Goal: Task Accomplishment & Management: Complete application form

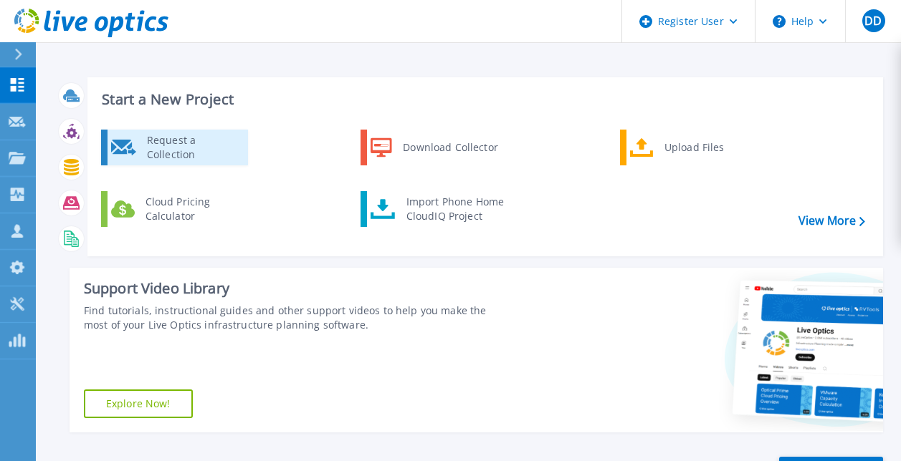
click at [156, 147] on div "Request a Collection" at bounding box center [192, 147] width 105 height 29
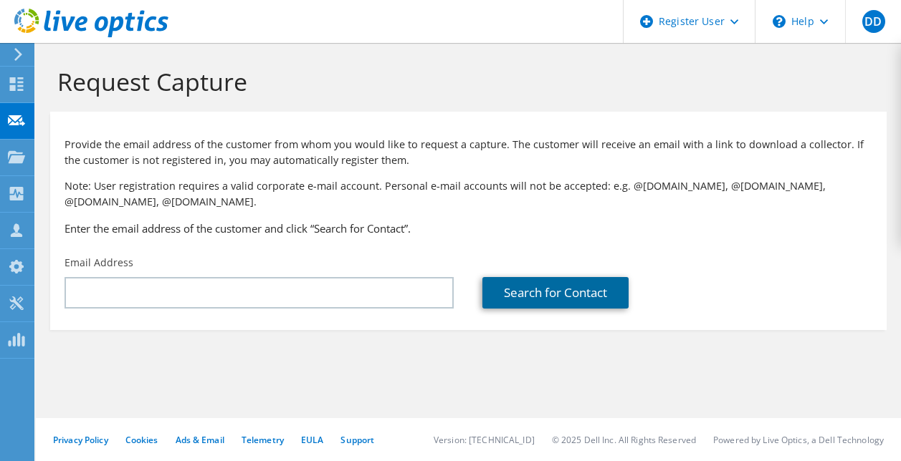
click at [521, 297] on link "Search for Contact" at bounding box center [555, 293] width 146 height 32
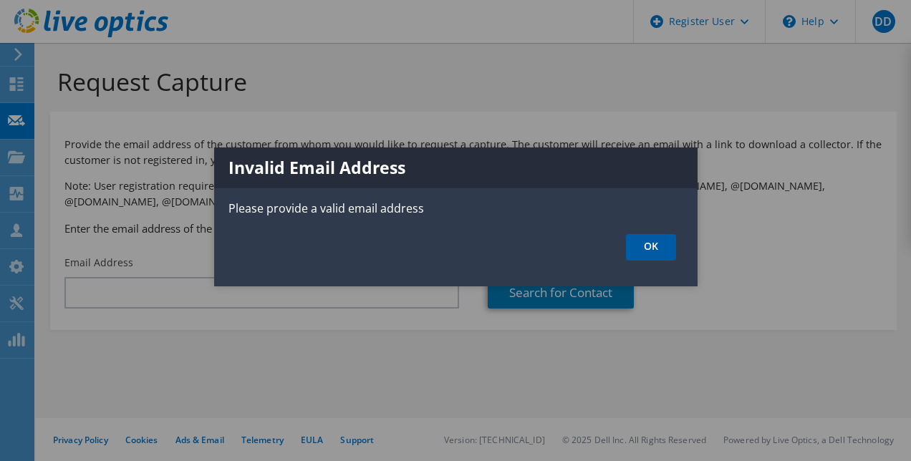
click at [641, 251] on link "OK" at bounding box center [651, 247] width 50 height 27
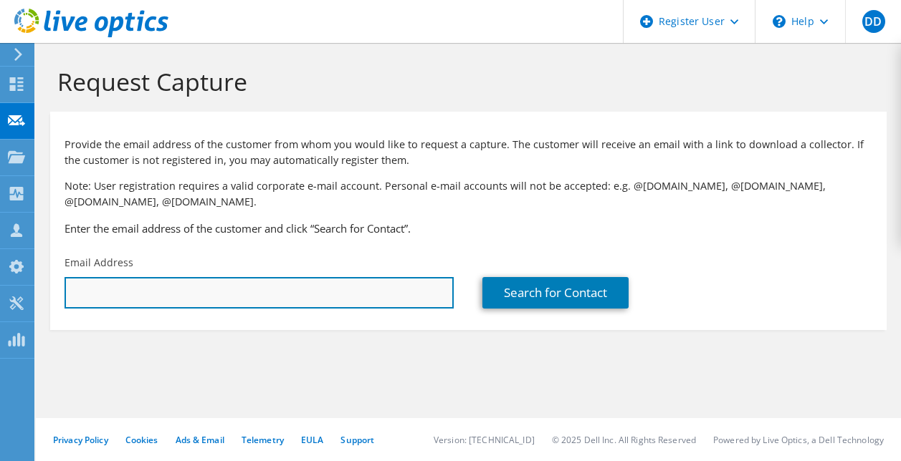
click at [186, 288] on input "text" at bounding box center [258, 293] width 389 height 32
drag, startPoint x: 237, startPoint y: 291, endPoint x: 0, endPoint y: 295, distance: 237.2
click at [0, 295] on html "DD Dell User Dario D'Avino Dario.DAvino@dell.com Dell My Profile Log Out \n Hel…" at bounding box center [450, 230] width 901 height 461
paste input "Davide D'Asaro, Vodafone <Davide.Dasaro@vodafone.com>"
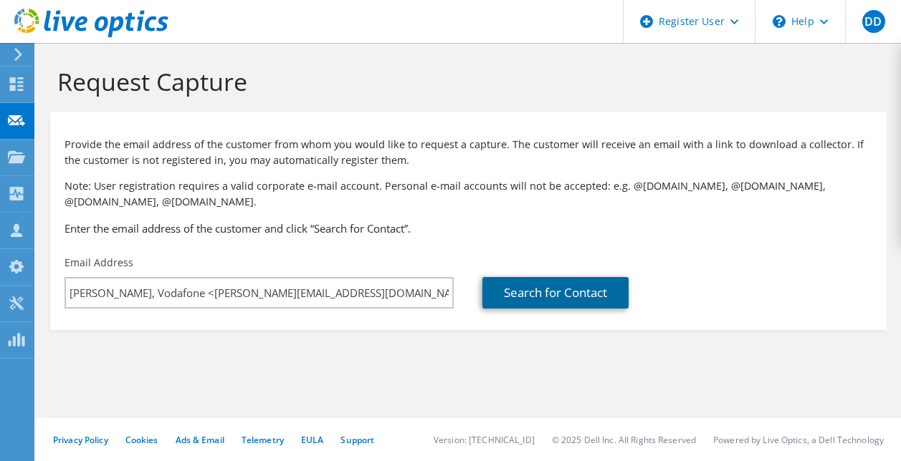
click at [524, 284] on link "Search for Contact" at bounding box center [555, 293] width 146 height 32
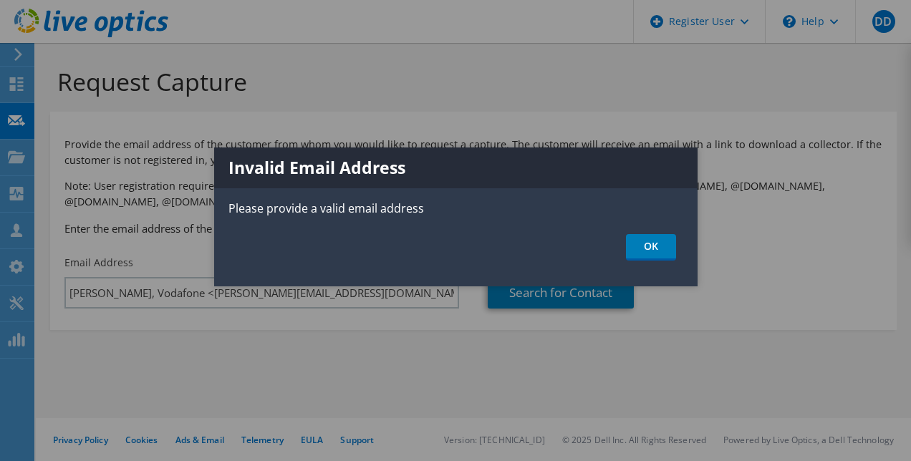
click at [656, 231] on div "Invalid Email Address Please provide a valid email address OK" at bounding box center [456, 217] width 484 height 139
click at [651, 254] on link "OK" at bounding box center [651, 247] width 50 height 27
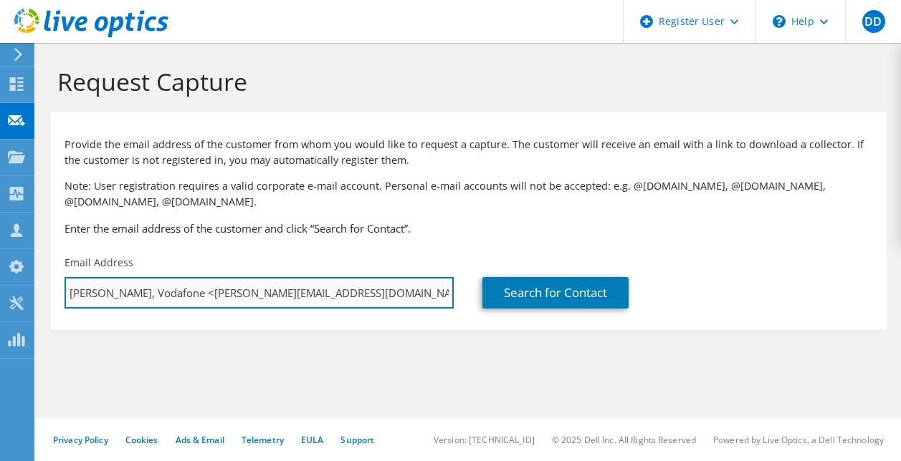
click at [404, 291] on input "Davide D'Asaro, Vodafone <Davide.Dasaro@vodafone.com>" at bounding box center [258, 293] width 389 height 32
click at [404, 291] on input "Davide.Dasaro@vodafone.com" at bounding box center [258, 293] width 389 height 32
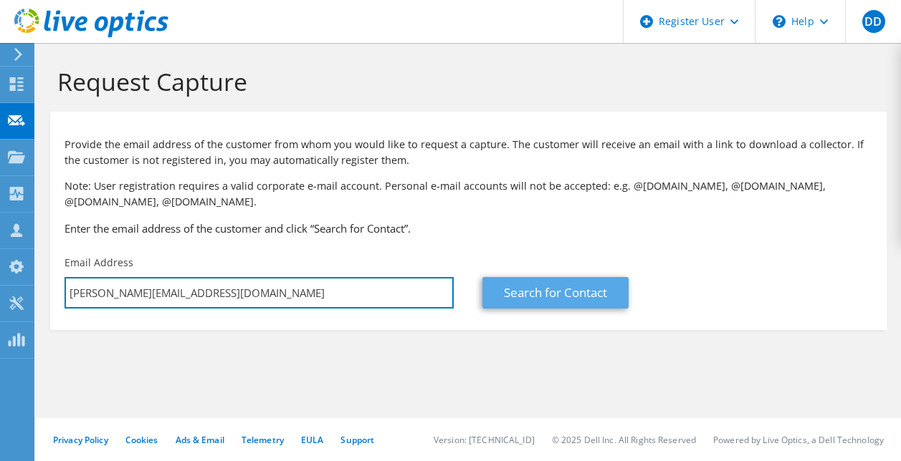
type input "Davide.Dasaro@vodafone.com"
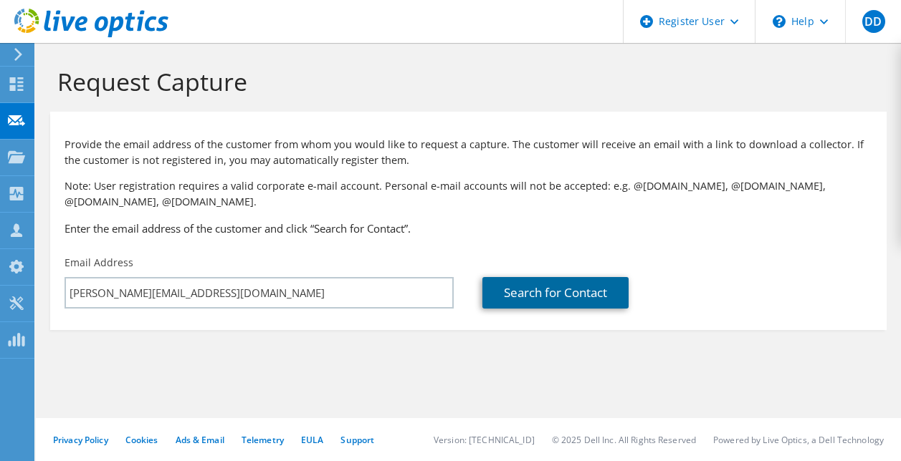
click at [547, 305] on link "Search for Contact" at bounding box center [555, 293] width 146 height 32
type input "VODAFONE"
type input "Davide"
type input "D'Asaro"
type input "Italy"
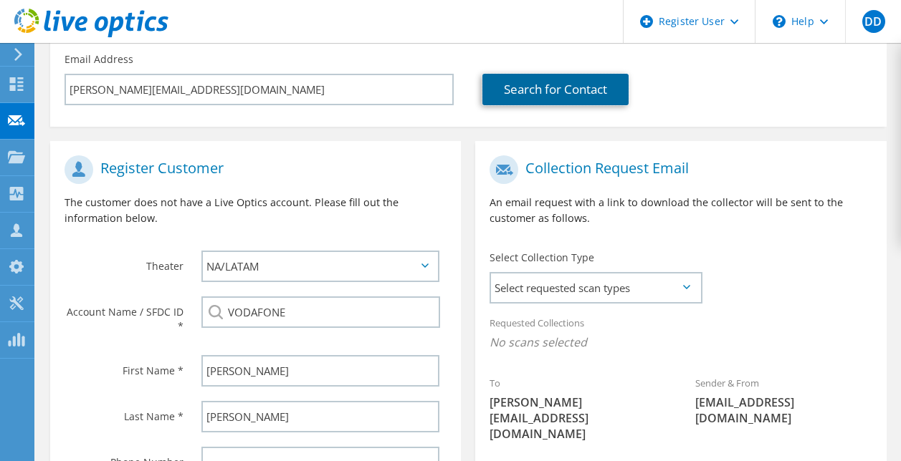
scroll to position [217, 0]
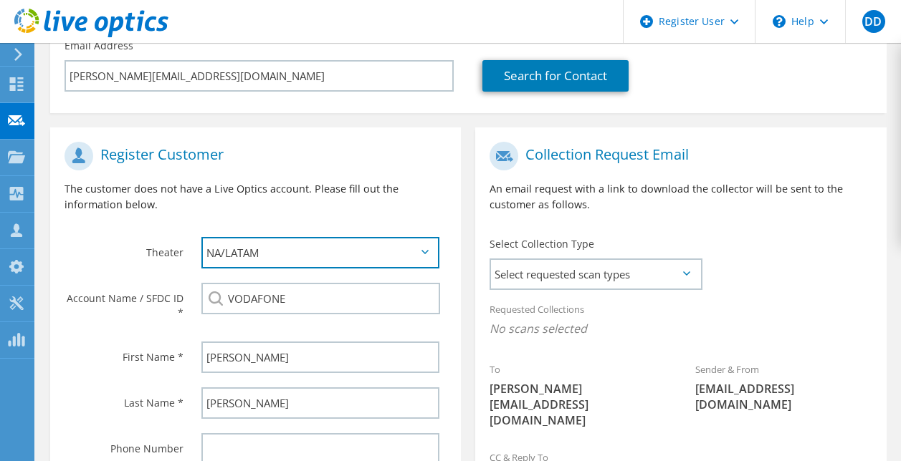
click at [410, 261] on select "APJ EMEA NA/LATAM" at bounding box center [320, 253] width 238 height 32
select select "2"
click at [201, 237] on select "APJ EMEA NA/LATAM" at bounding box center [320, 253] width 238 height 32
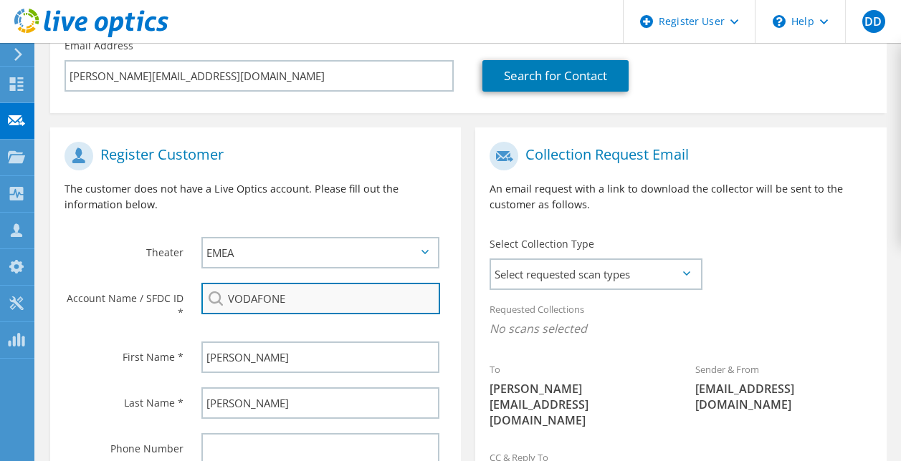
click at [306, 302] on input "VODAFONE" at bounding box center [320, 299] width 239 height 32
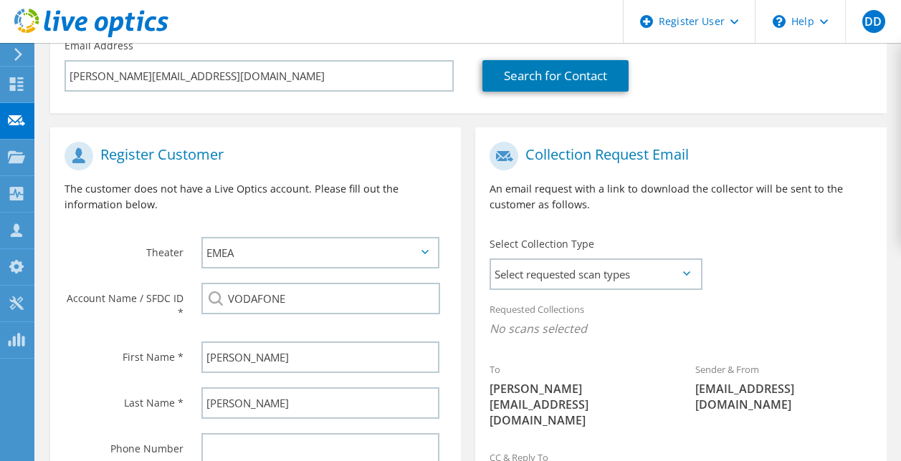
click at [221, 302] on div "VODAFONE" at bounding box center [320, 299] width 238 height 32
click at [308, 319] on div "VODAFONE" at bounding box center [324, 299] width 274 height 46
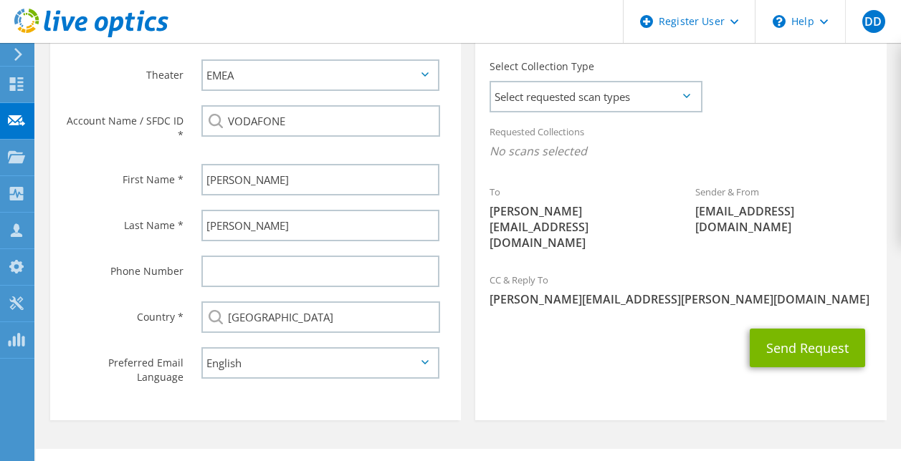
scroll to position [408, 0]
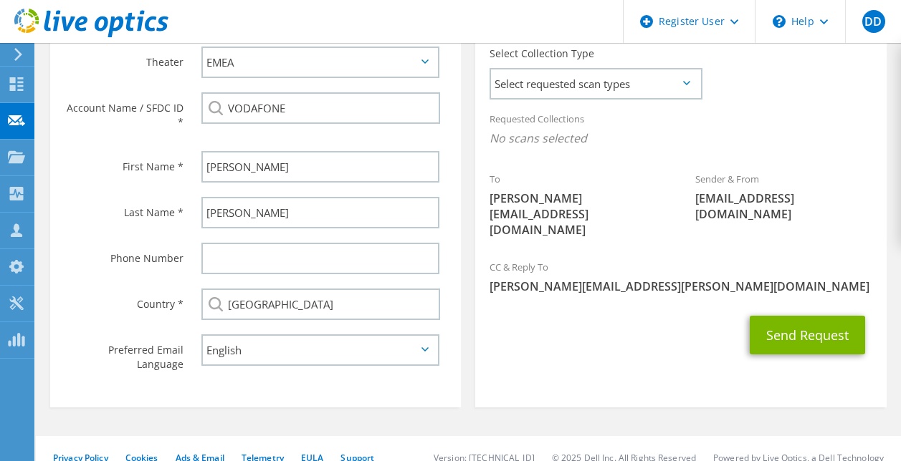
click at [215, 112] on div "VODAFONE" at bounding box center [320, 108] width 238 height 32
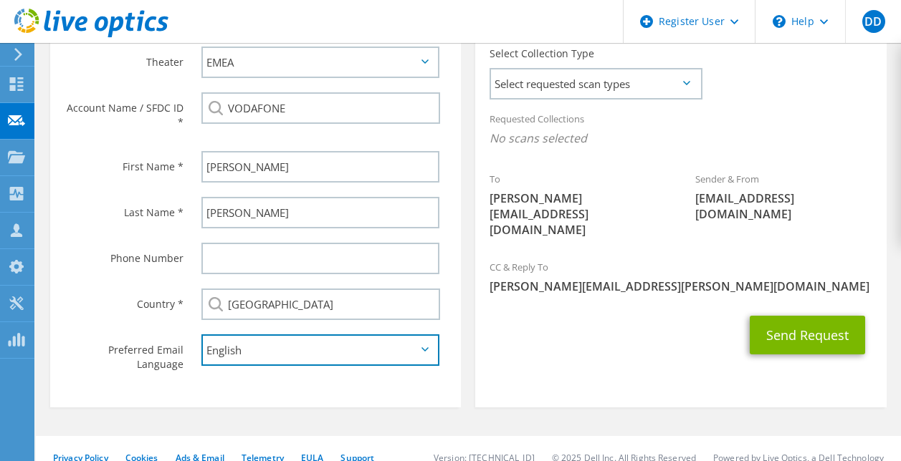
click at [284, 354] on select "English Deutsch Español Français Italiano Polski Português Русский 한국어 中文 日本語" at bounding box center [320, 351] width 238 height 32
select select "it-IT"
click at [201, 336] on select "English Deutsch Español Français Italiano Polski Português Русский 한국어 中文 日本語" at bounding box center [320, 351] width 238 height 32
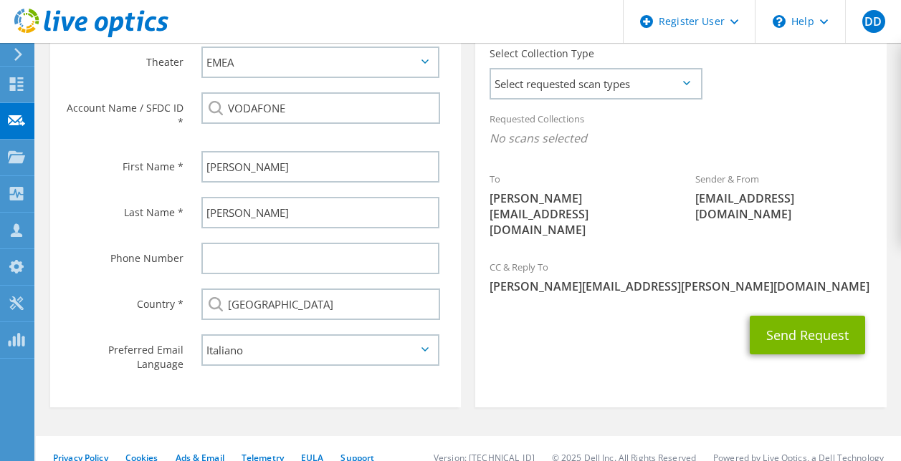
click at [623, 340] on section "Collection Request Email An email request with a link to download the collector…" at bounding box center [680, 172] width 411 height 471
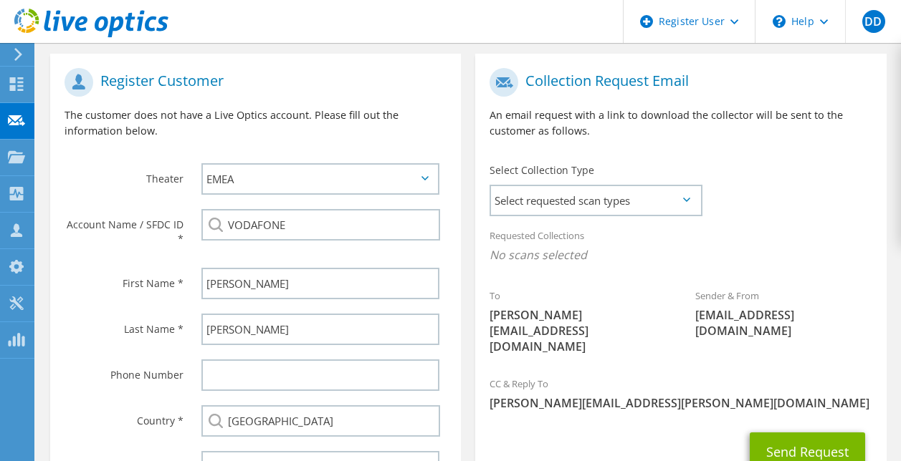
scroll to position [289, 0]
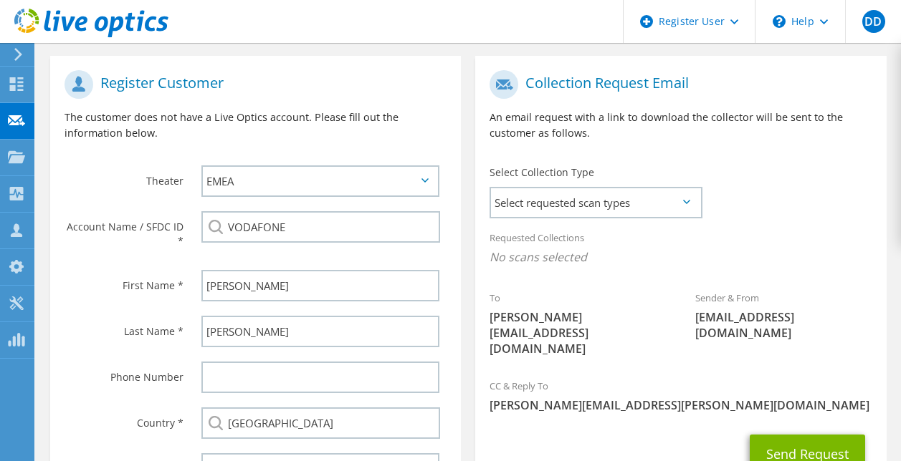
click at [689, 204] on icon at bounding box center [686, 202] width 7 height 4
click at [689, 203] on icon at bounding box center [686, 202] width 7 height 4
click at [682, 198] on span "Select requested scan types" at bounding box center [595, 202] width 209 height 29
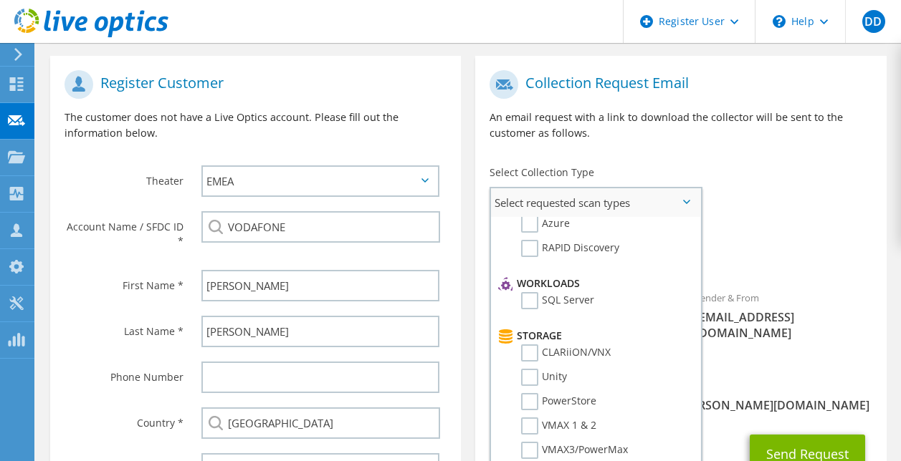
scroll to position [155, 0]
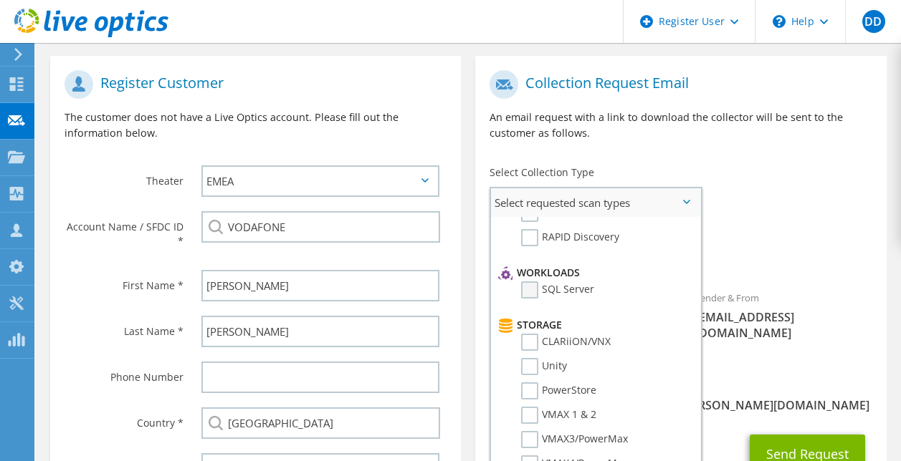
click at [530, 295] on label "SQL Server" at bounding box center [557, 290] width 73 height 17
click at [0, 0] on input "SQL Server" at bounding box center [0, 0] width 0 height 0
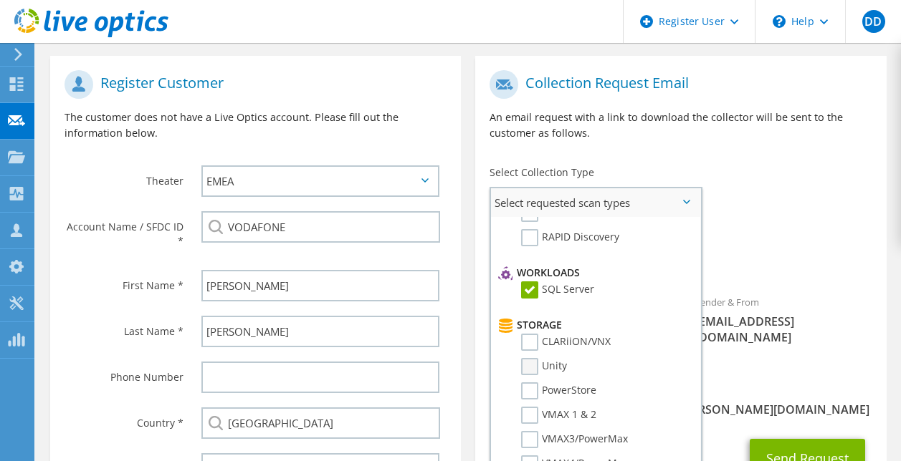
click at [531, 365] on label "Unity" at bounding box center [544, 366] width 46 height 17
click at [0, 0] on input "Unity" at bounding box center [0, 0] width 0 height 0
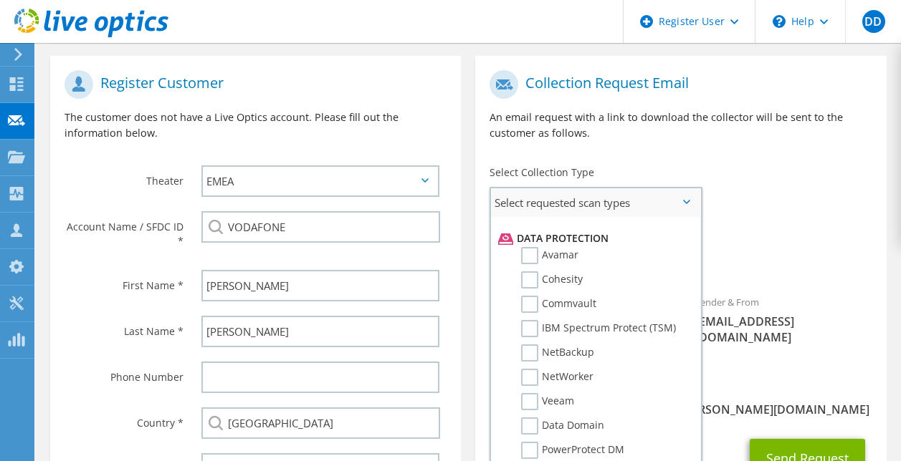
scroll to position [612, 0]
click at [525, 378] on label "NetWorker" at bounding box center [557, 376] width 72 height 17
click at [0, 0] on input "NetWorker" at bounding box center [0, 0] width 0 height 0
click at [529, 425] on label "Data Domain" at bounding box center [562, 424] width 83 height 17
click at [0, 0] on input "Data Domain" at bounding box center [0, 0] width 0 height 0
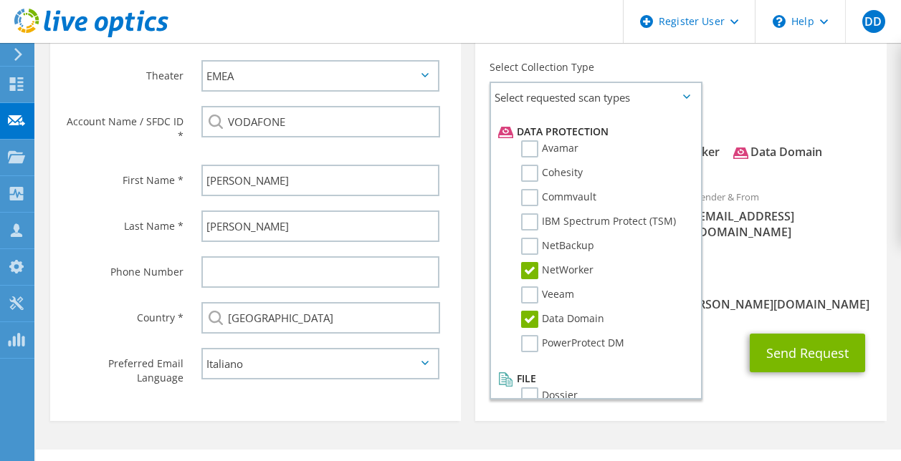
scroll to position [395, 0]
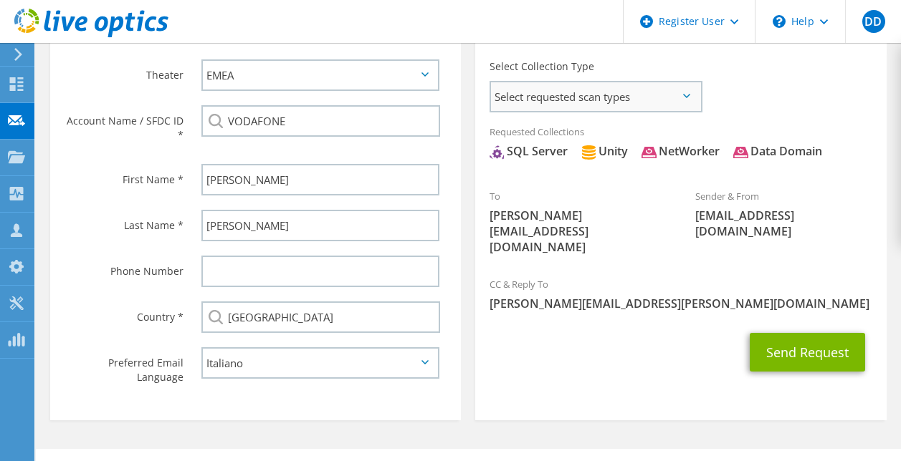
drag, startPoint x: 686, startPoint y: 100, endPoint x: 681, endPoint y: 90, distance: 11.2
click at [681, 90] on span "Select requested scan types" at bounding box center [595, 96] width 209 height 29
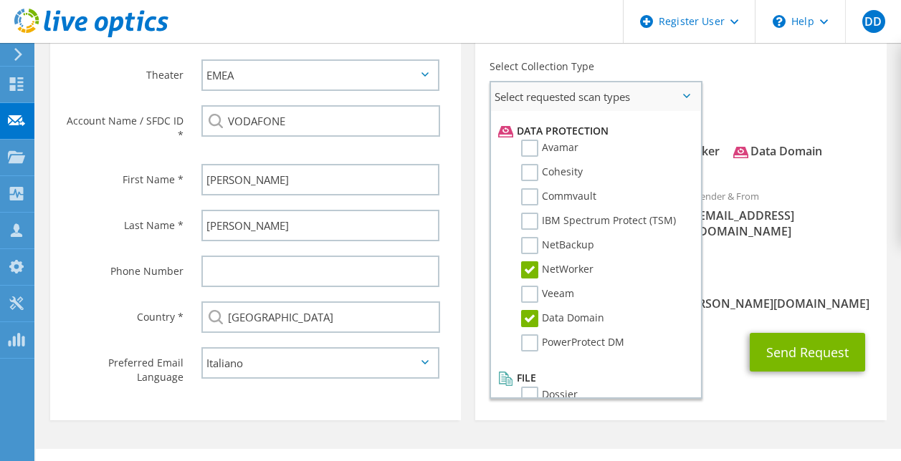
scroll to position [633, 0]
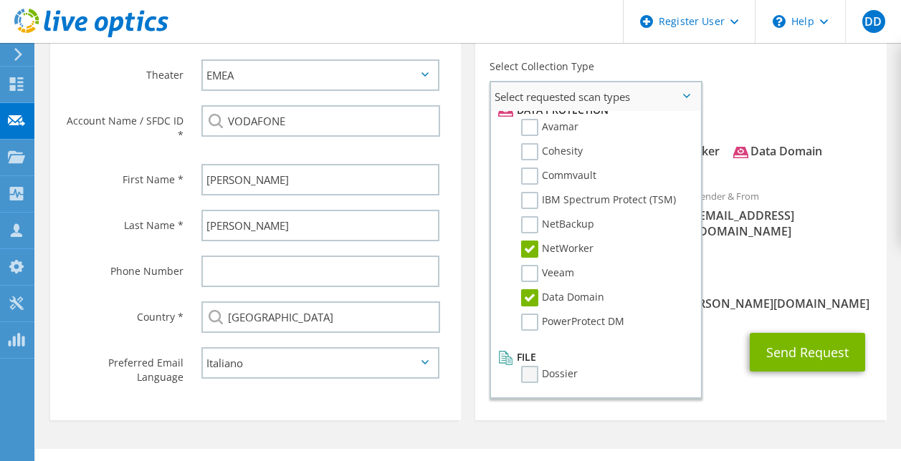
click at [529, 374] on label "Dossier" at bounding box center [549, 374] width 57 height 17
click at [0, 0] on input "Dossier" at bounding box center [0, 0] width 0 height 0
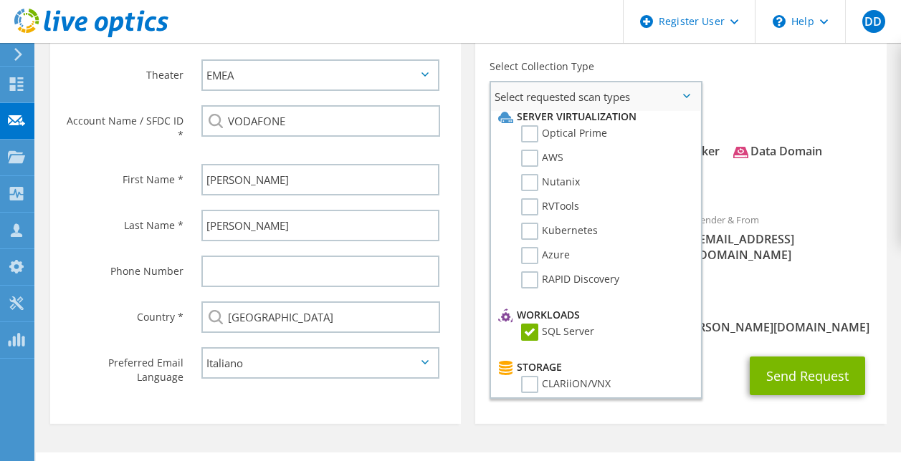
scroll to position [0, 0]
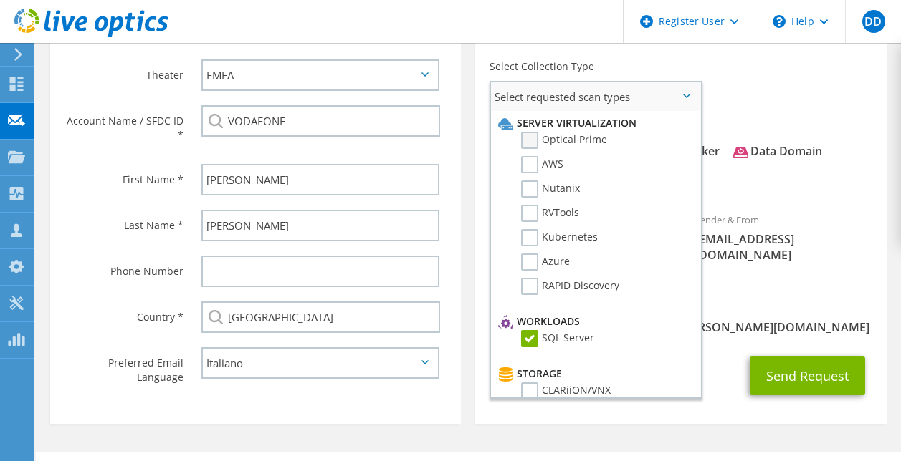
click at [530, 138] on label "Optical Prime" at bounding box center [564, 140] width 86 height 17
click at [0, 0] on input "Optical Prime" at bounding box center [0, 0] width 0 height 0
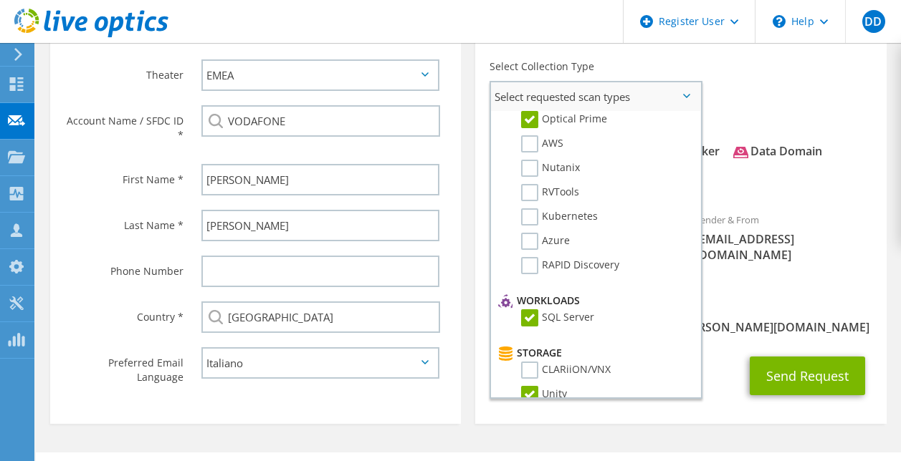
scroll to position [19, 0]
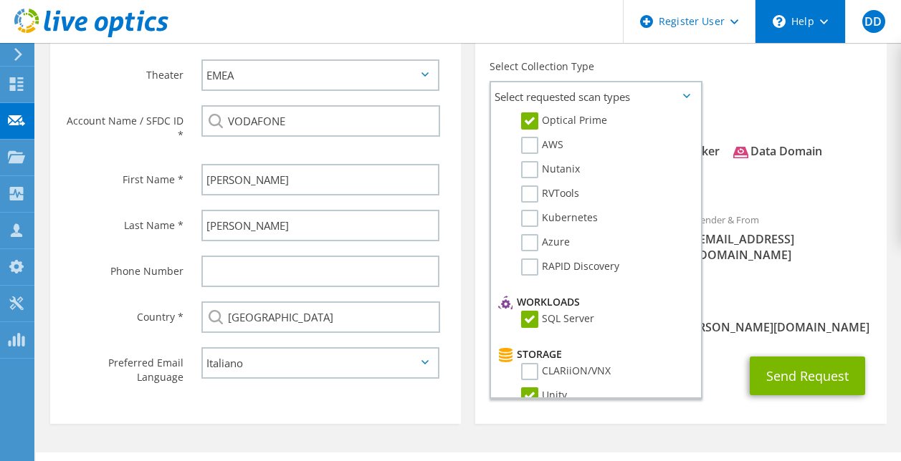
click at [832, 27] on div "\n Help" at bounding box center [799, 21] width 90 height 43
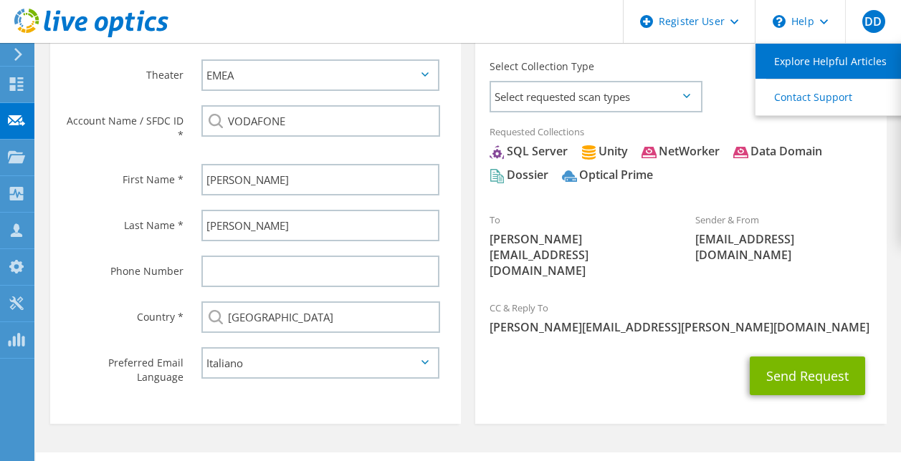
click at [828, 65] on link "Explore Helpful Articles" at bounding box center [835, 61] width 160 height 35
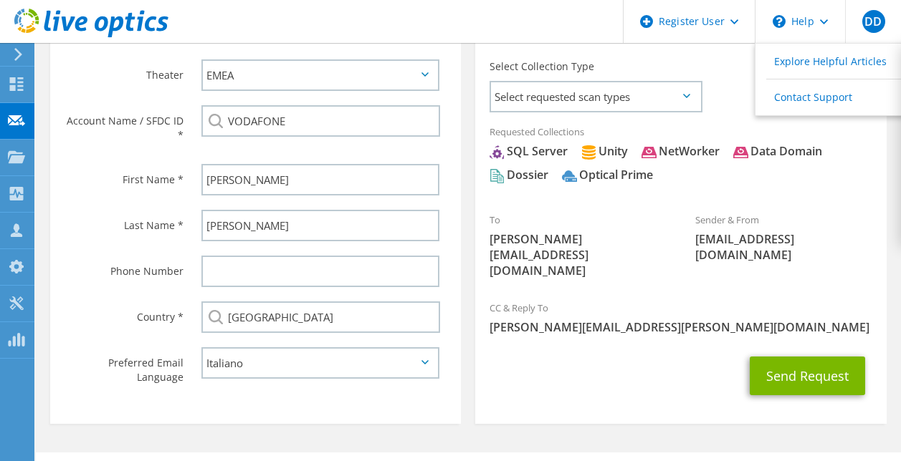
click at [686, 95] on icon at bounding box center [686, 96] width 7 height 4
click at [691, 97] on span "Select requested scan types" at bounding box center [595, 96] width 209 height 29
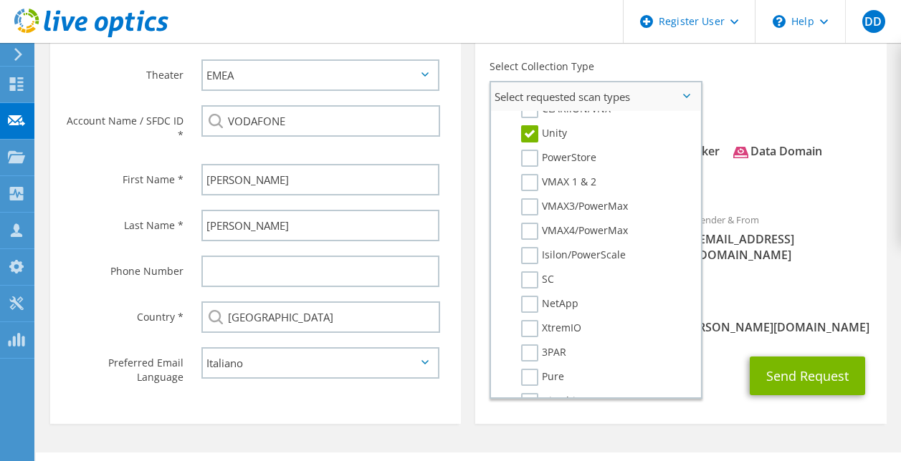
scroll to position [0, 0]
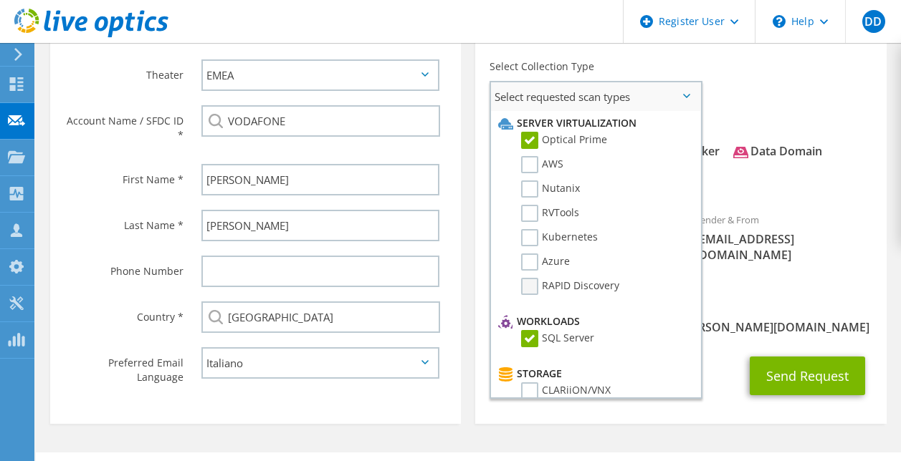
click at [536, 287] on label "RAPID Discovery" at bounding box center [570, 286] width 98 height 17
click at [0, 0] on input "RAPID Discovery" at bounding box center [0, 0] width 0 height 0
click at [530, 213] on label "RVTools" at bounding box center [550, 213] width 58 height 17
click at [0, 0] on input "RVTools" at bounding box center [0, 0] width 0 height 0
click at [689, 95] on icon at bounding box center [686, 96] width 7 height 4
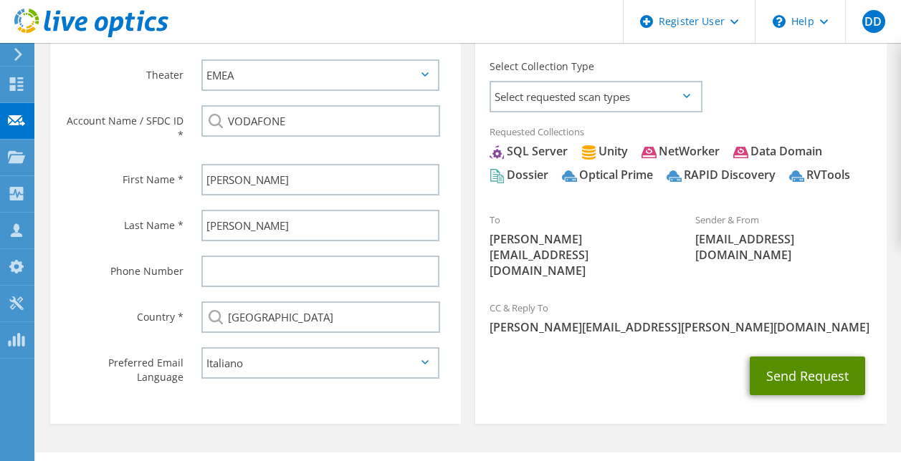
click at [810, 384] on button "Send Request" at bounding box center [806, 376] width 115 height 39
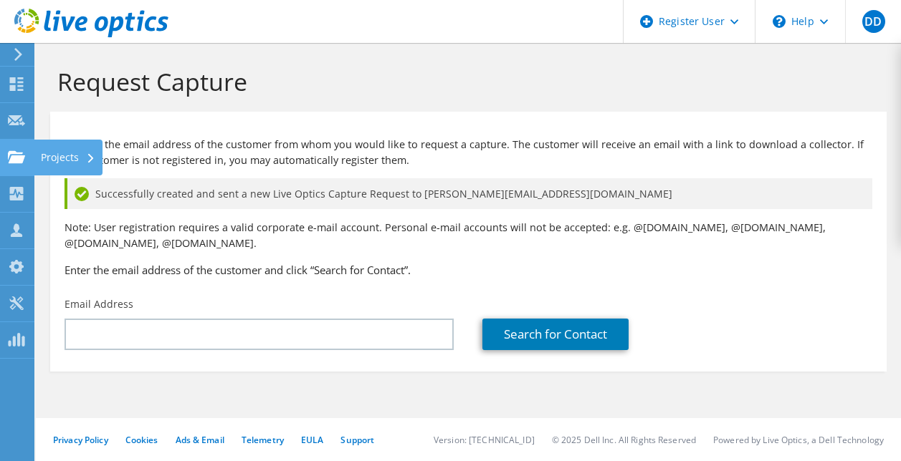
click at [11, 153] on use at bounding box center [16, 156] width 17 height 12
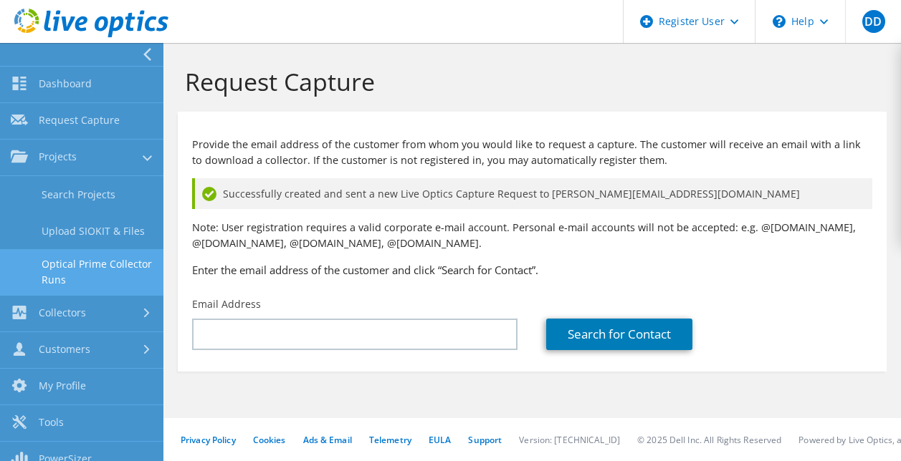
click at [112, 265] on link "Optical Prime Collector Runs" at bounding box center [81, 272] width 163 height 46
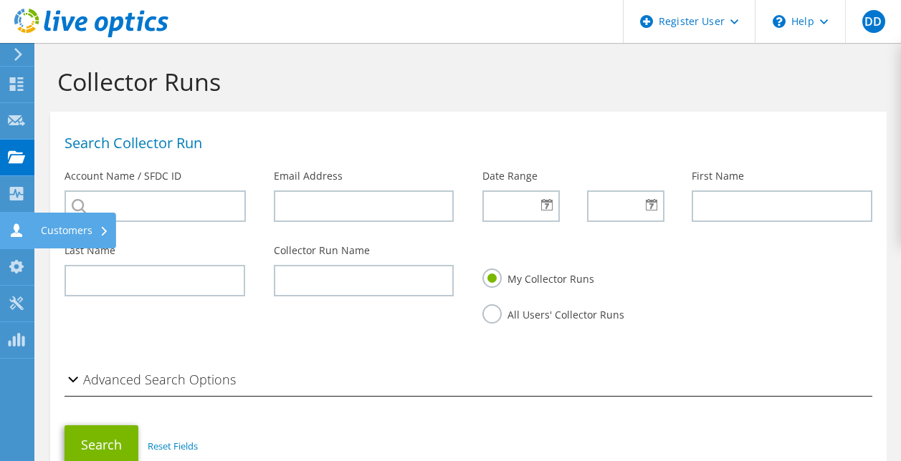
click at [59, 232] on div "Customers" at bounding box center [75, 231] width 82 height 36
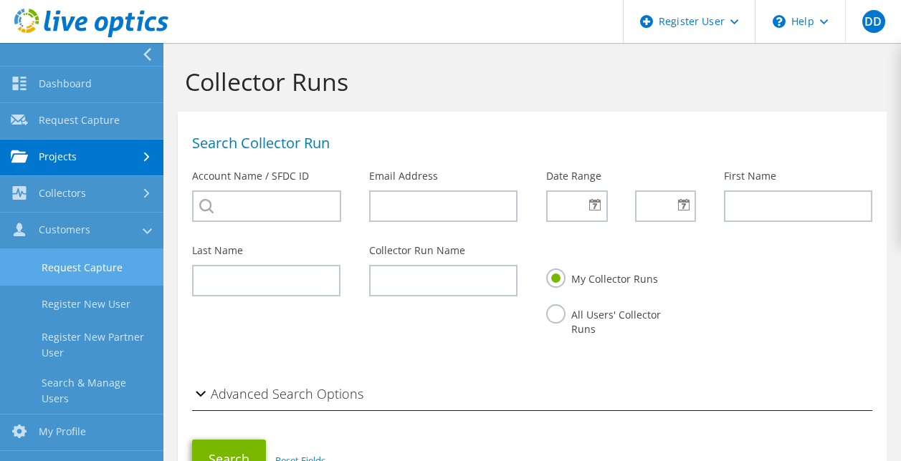
click at [101, 270] on link "Request Capture" at bounding box center [81, 267] width 163 height 37
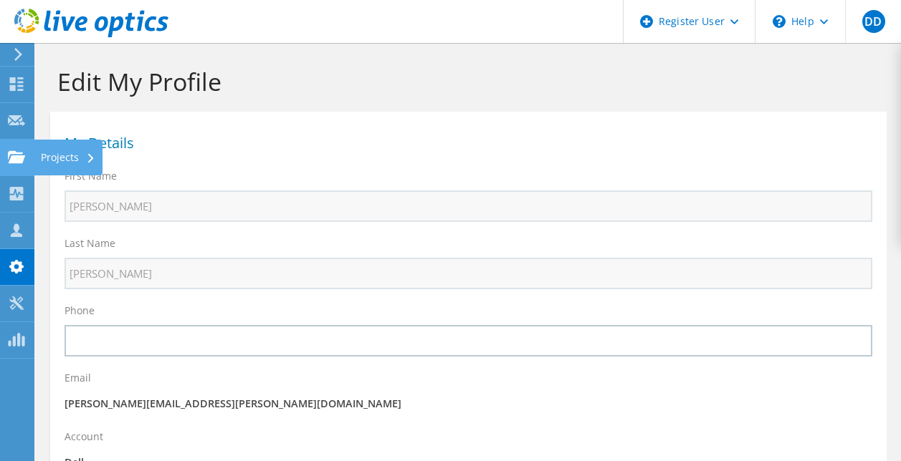
click at [14, 160] on use at bounding box center [16, 156] width 17 height 12
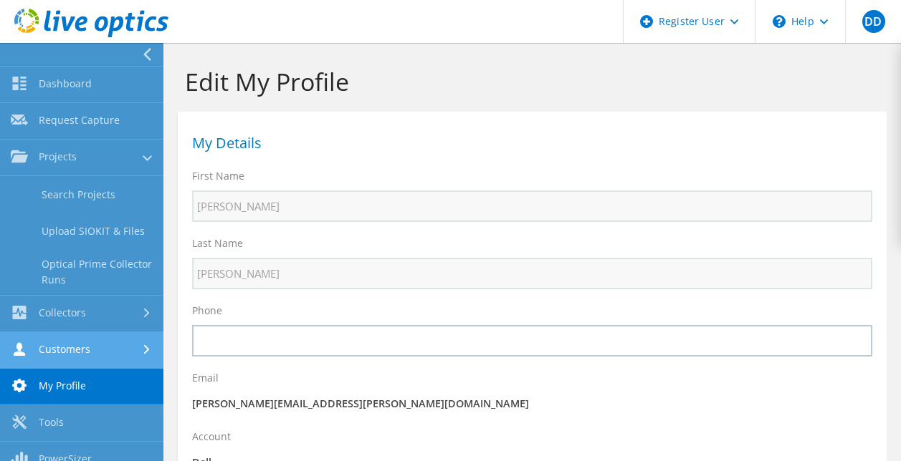
click at [64, 343] on link "Customers" at bounding box center [81, 350] width 163 height 37
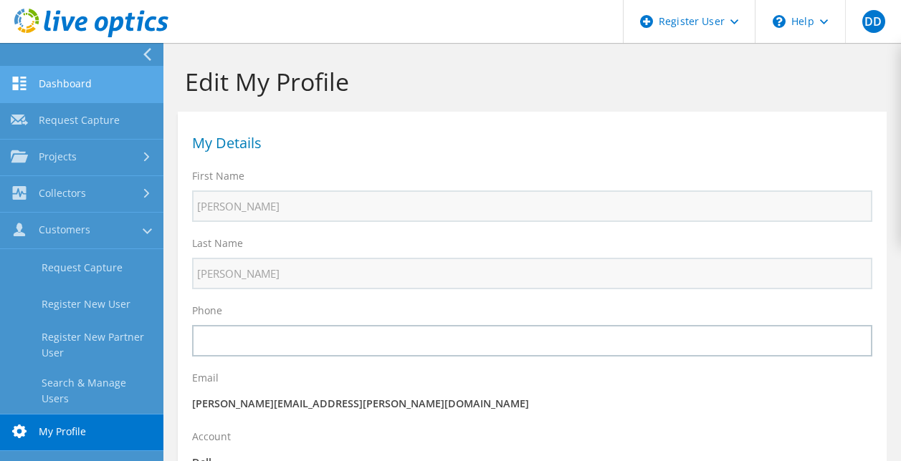
click at [48, 87] on link "Dashboard" at bounding box center [81, 85] width 163 height 37
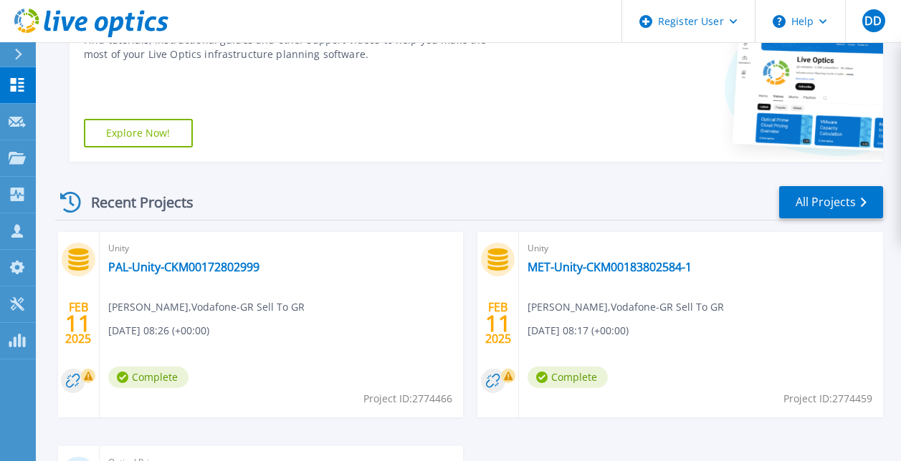
scroll to position [214, 0]
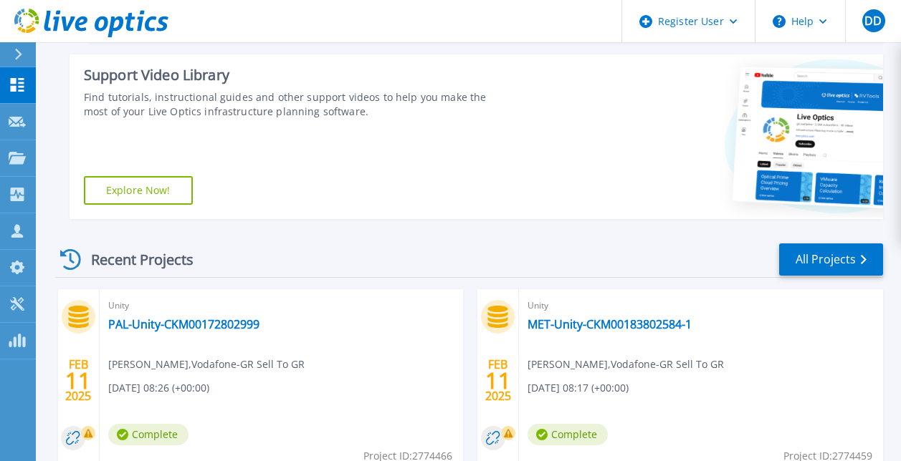
click at [383, 158] on div "Support Video Library Find tutorials, instructional guides and other support vi…" at bounding box center [287, 136] width 437 height 165
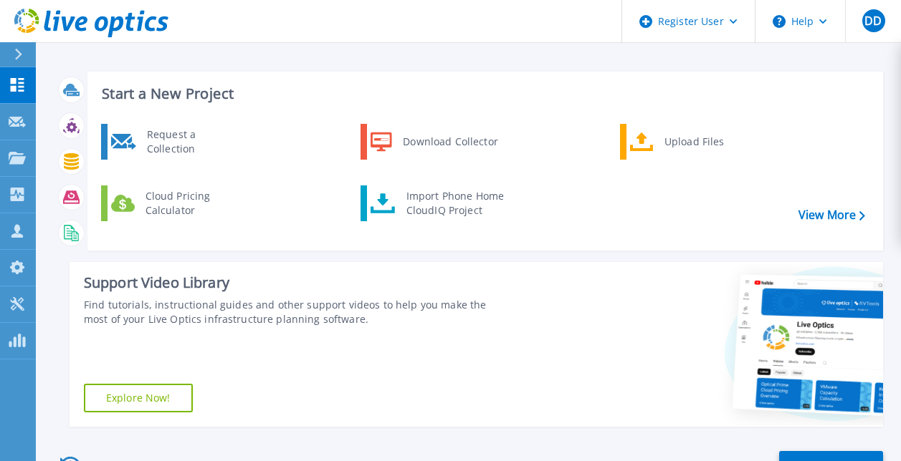
scroll to position [0, 0]
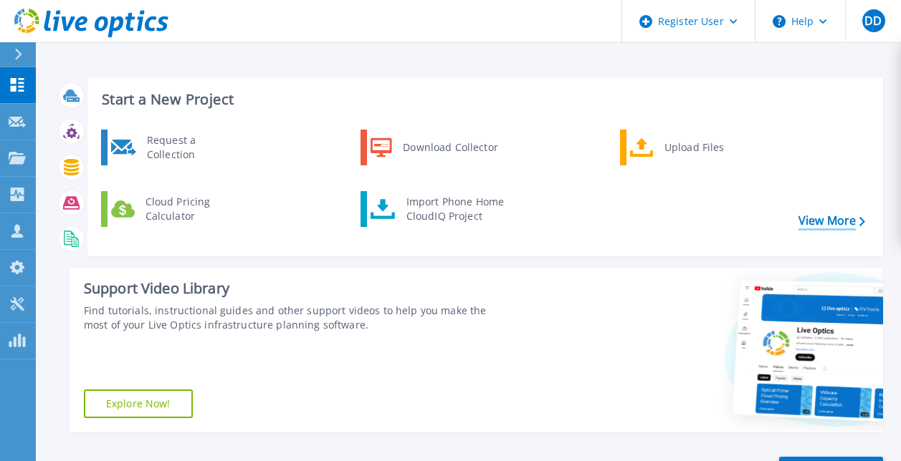
click at [845, 214] on link "View More" at bounding box center [831, 221] width 67 height 14
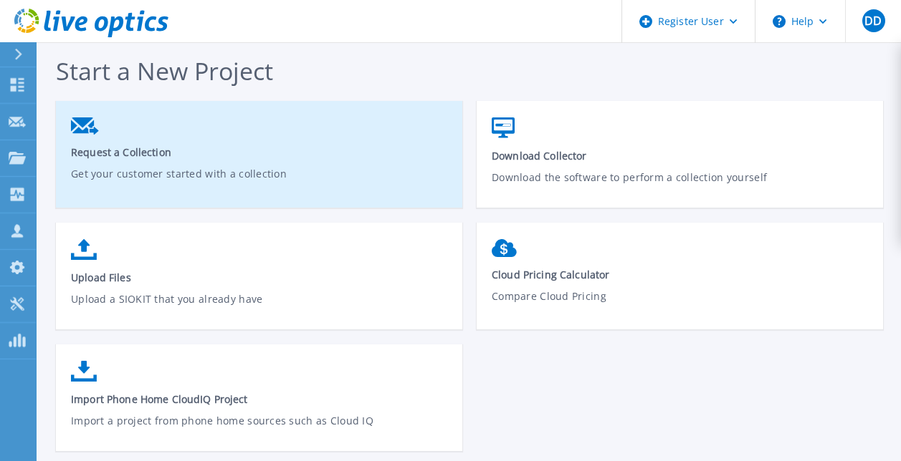
click at [312, 195] on p "Get your customer started with a collection" at bounding box center [259, 182] width 377 height 33
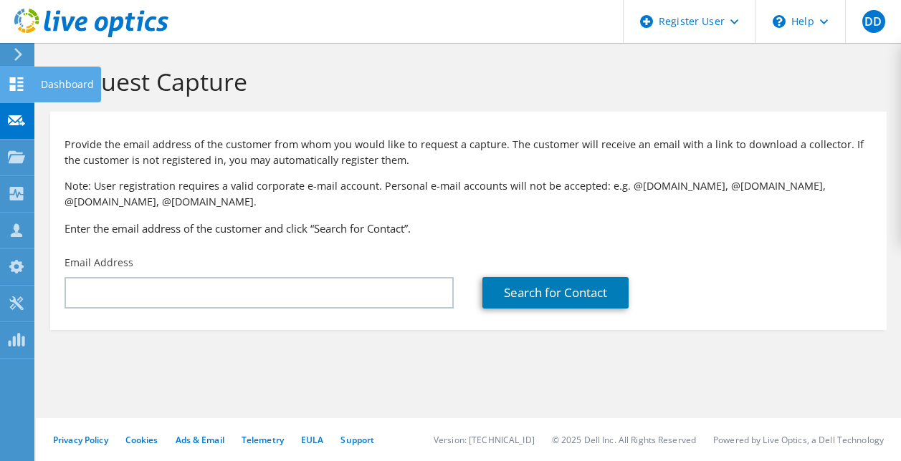
click at [18, 94] on div at bounding box center [16, 86] width 17 height 16
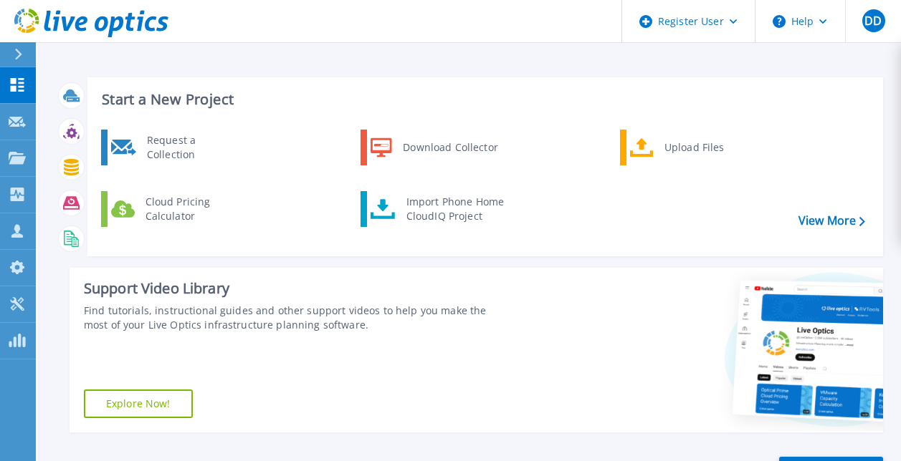
drag, startPoint x: 17, startPoint y: 52, endPoint x: 5, endPoint y: 36, distance: 19.9
click at [5, 36] on div "Register User Help DD Dell User [PERSON_NAME] [PERSON_NAME][EMAIL_ADDRESS][PERS…" at bounding box center [450, 21] width 901 height 43
click at [22, 62] on div at bounding box center [24, 54] width 23 height 24
click at [623, 372] on div at bounding box center [700, 350] width 363 height 165
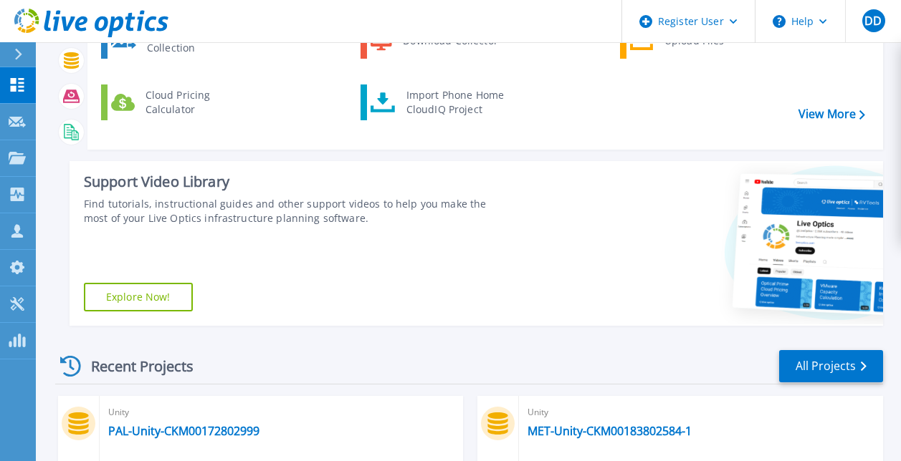
scroll to position [110, 0]
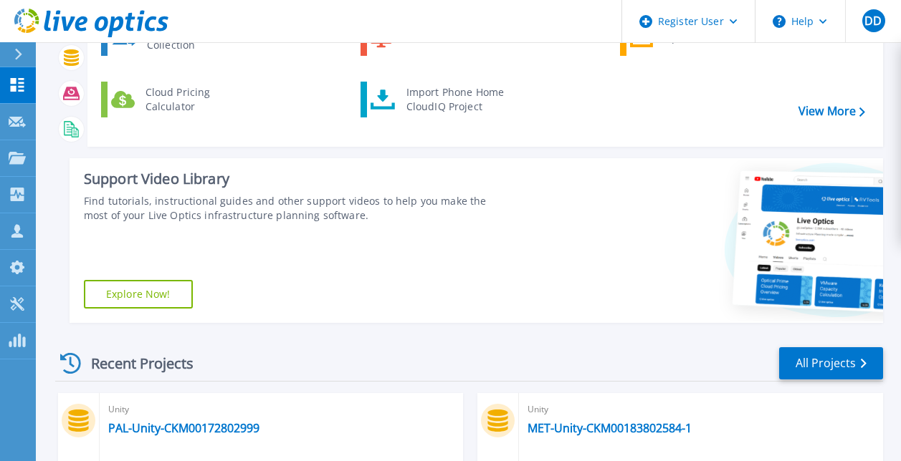
click at [156, 297] on link "Explore Now!" at bounding box center [138, 294] width 109 height 29
